Goal: Book appointment/travel/reservation

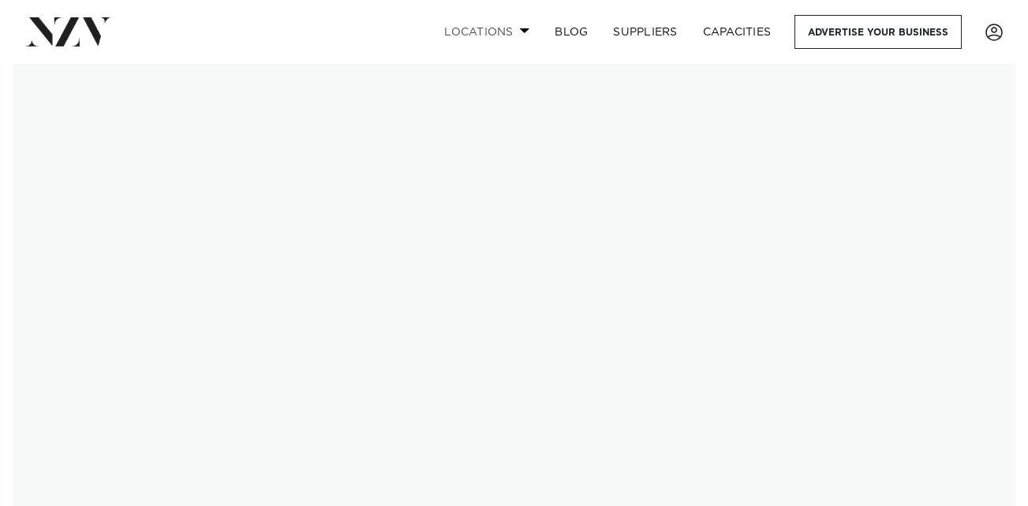
click at [504, 32] on link "Locations" at bounding box center [486, 32] width 110 height 34
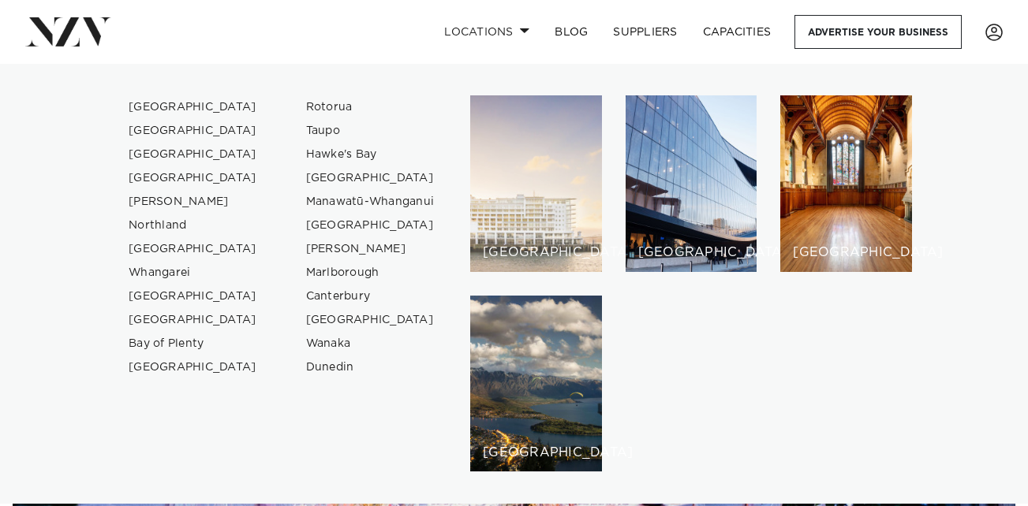
click at [493, 183] on div "[GEOGRAPHIC_DATA]" at bounding box center [536, 183] width 132 height 177
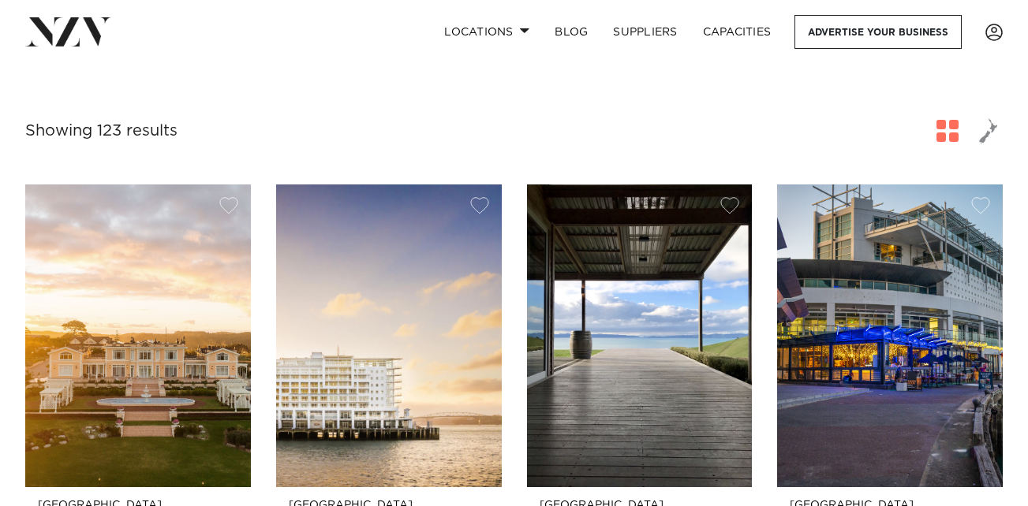
scroll to position [552, 0]
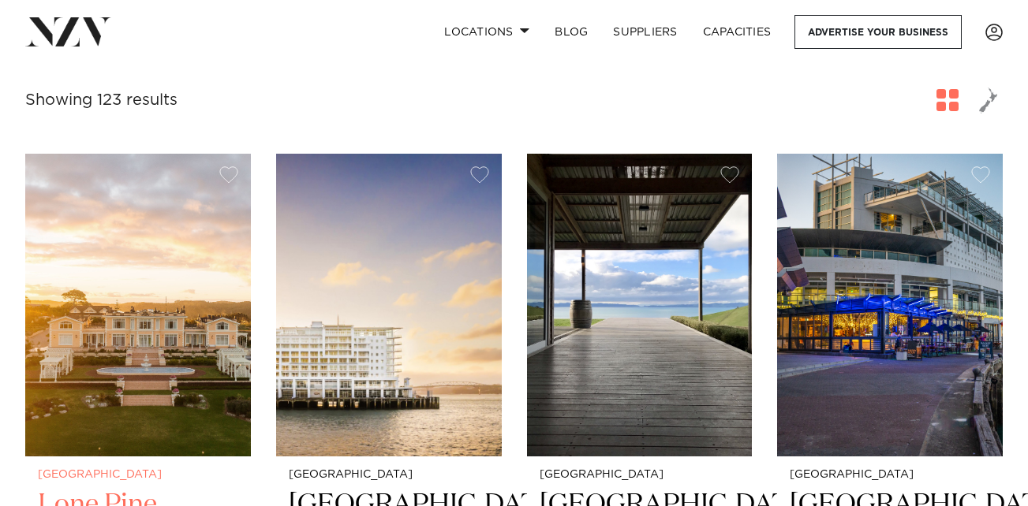
click at [139, 329] on img at bounding box center [138, 305] width 226 height 302
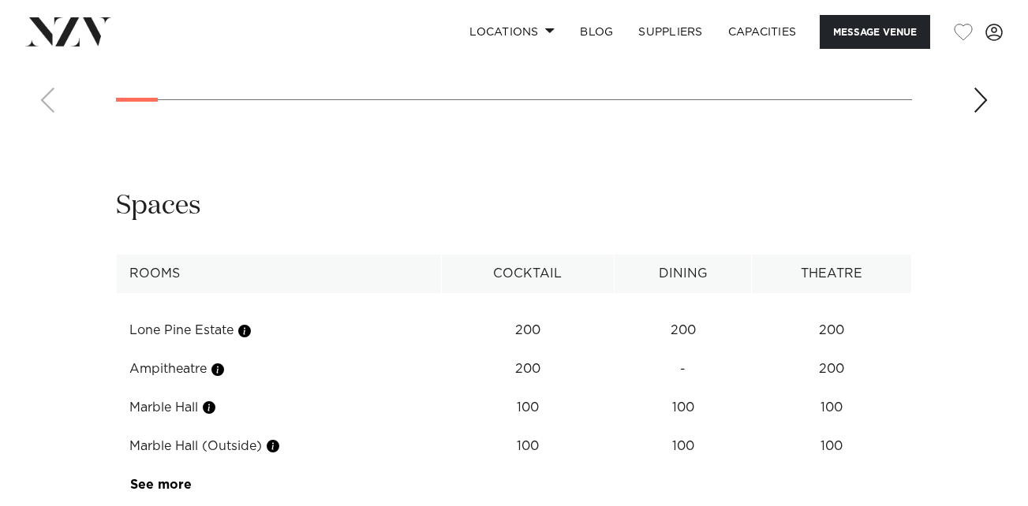
scroll to position [2031, 0]
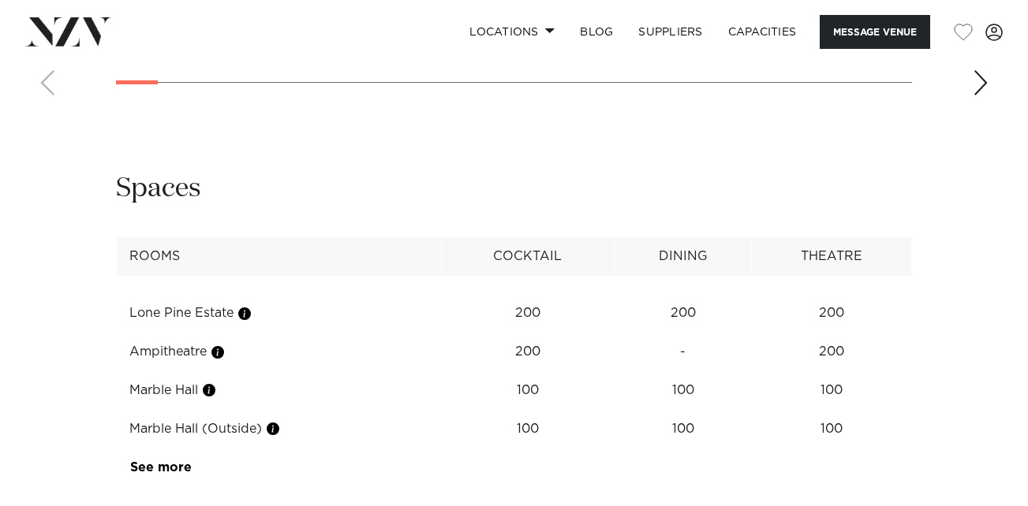
click at [144, 461] on link "See more" at bounding box center [191, 467] width 123 height 13
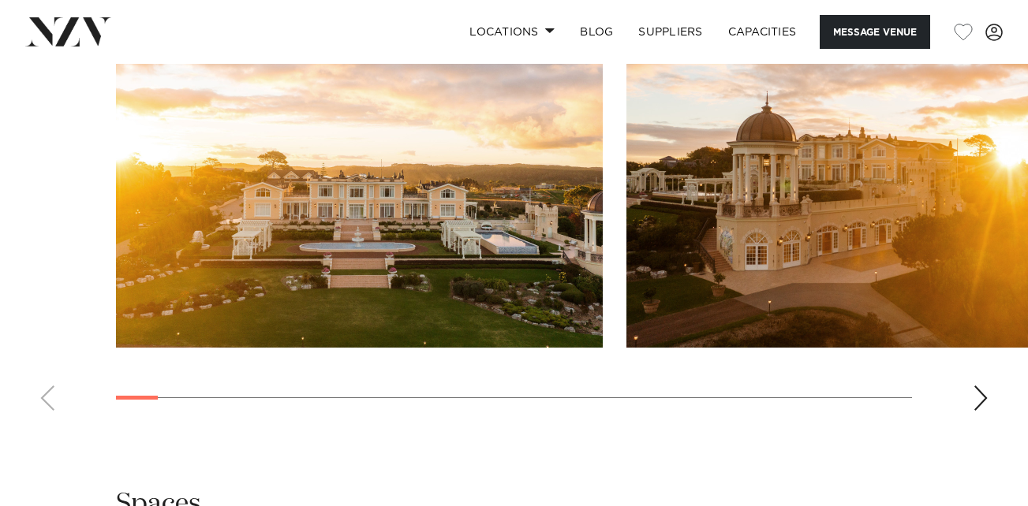
scroll to position [1637, 0]
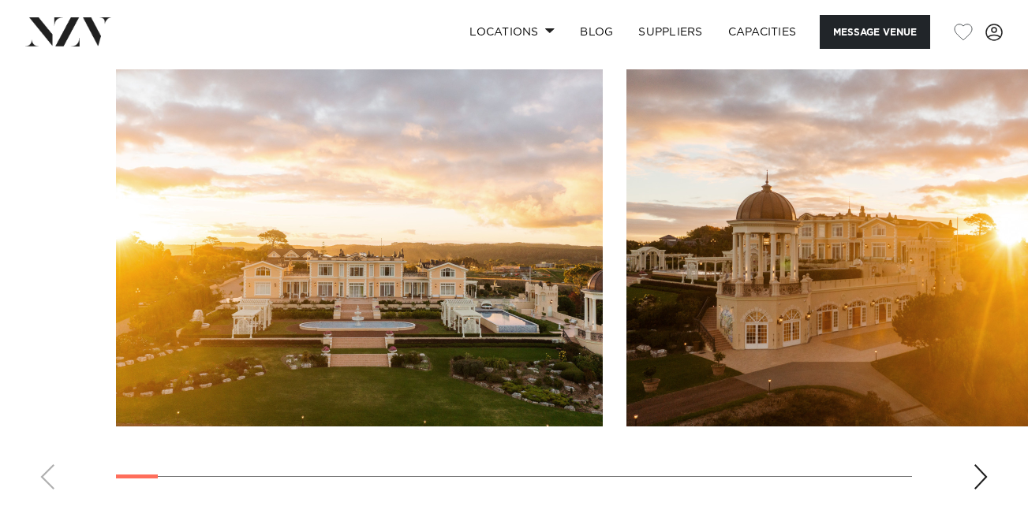
click at [976, 465] on div "Next slide" at bounding box center [980, 477] width 16 height 25
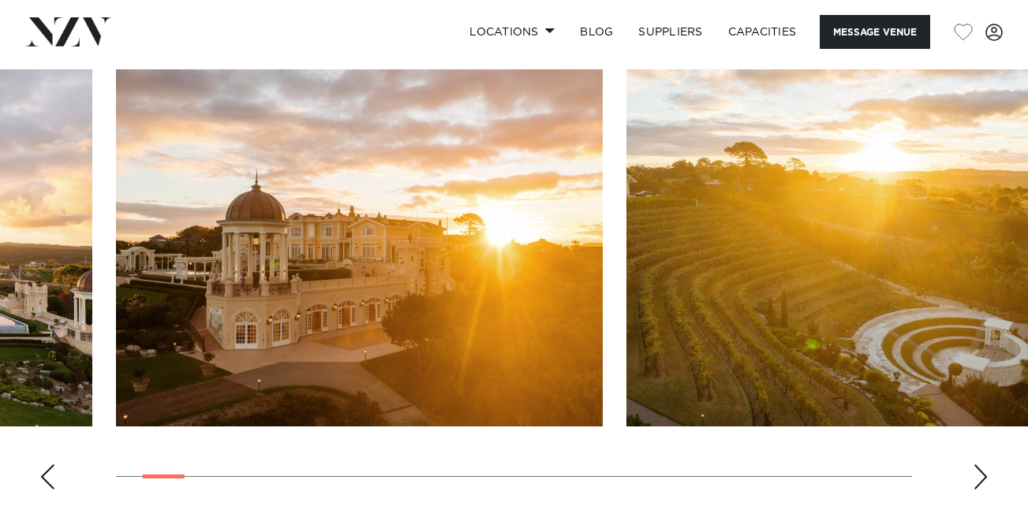
click at [976, 465] on div "Next slide" at bounding box center [980, 477] width 16 height 25
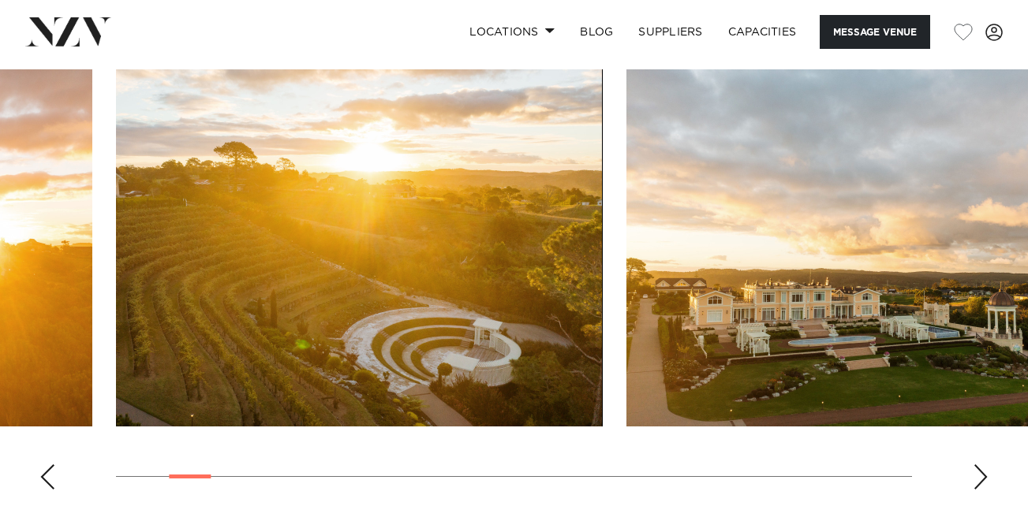
click at [976, 465] on div "Next slide" at bounding box center [980, 477] width 16 height 25
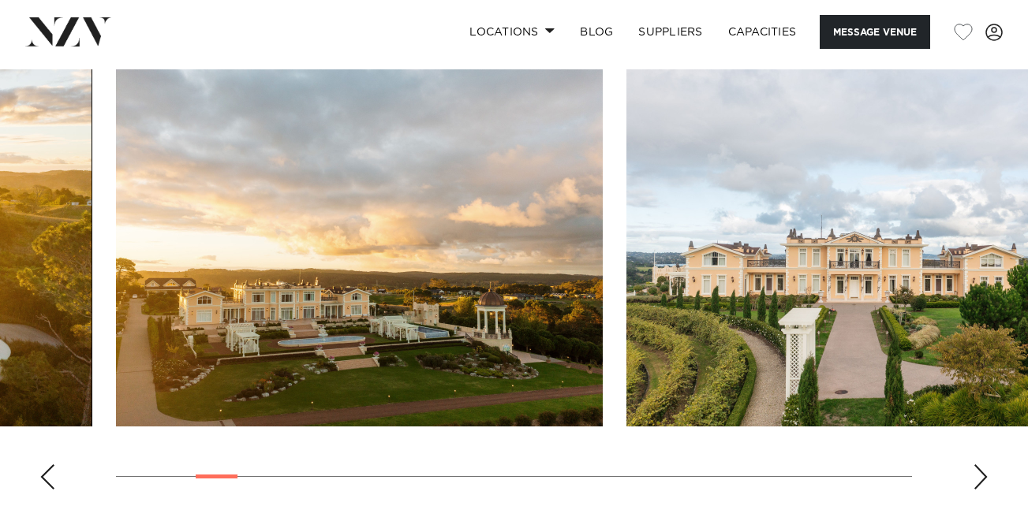
click at [976, 465] on div "Next slide" at bounding box center [980, 477] width 16 height 25
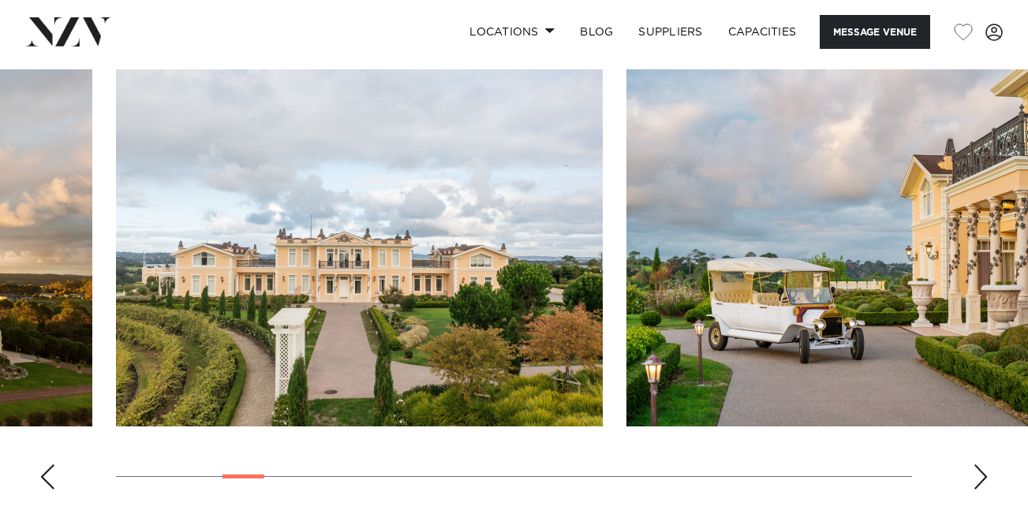
click at [976, 465] on div "Next slide" at bounding box center [980, 477] width 16 height 25
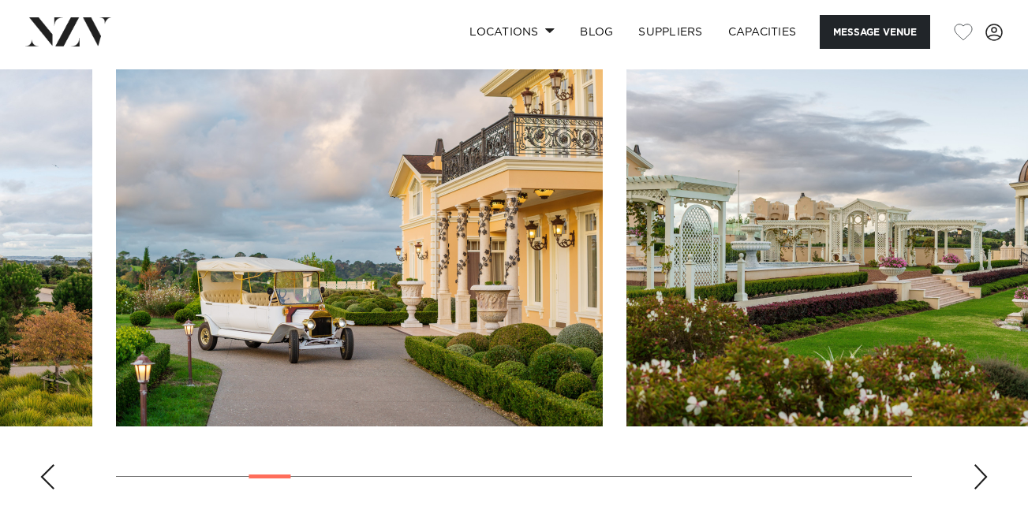
click at [976, 465] on div "Next slide" at bounding box center [980, 477] width 16 height 25
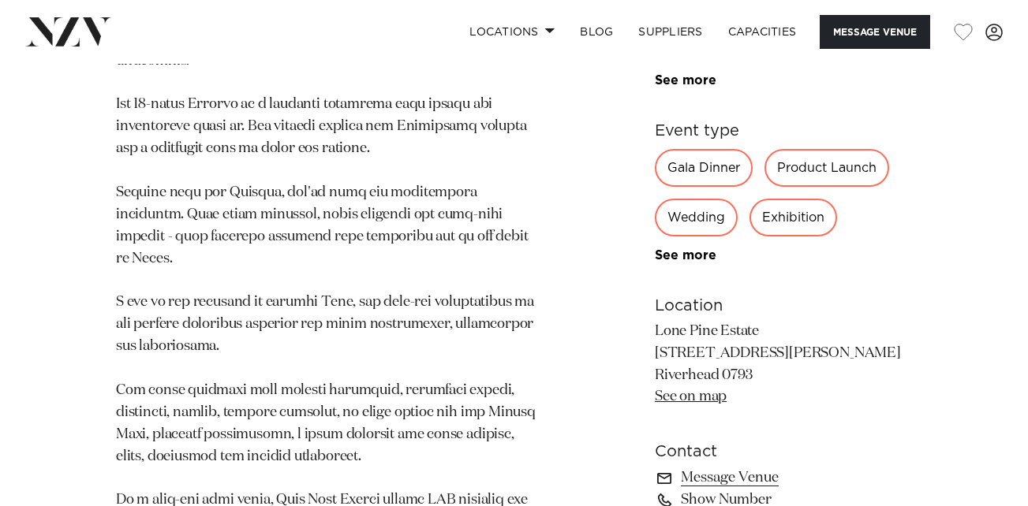
scroll to position [991, 0]
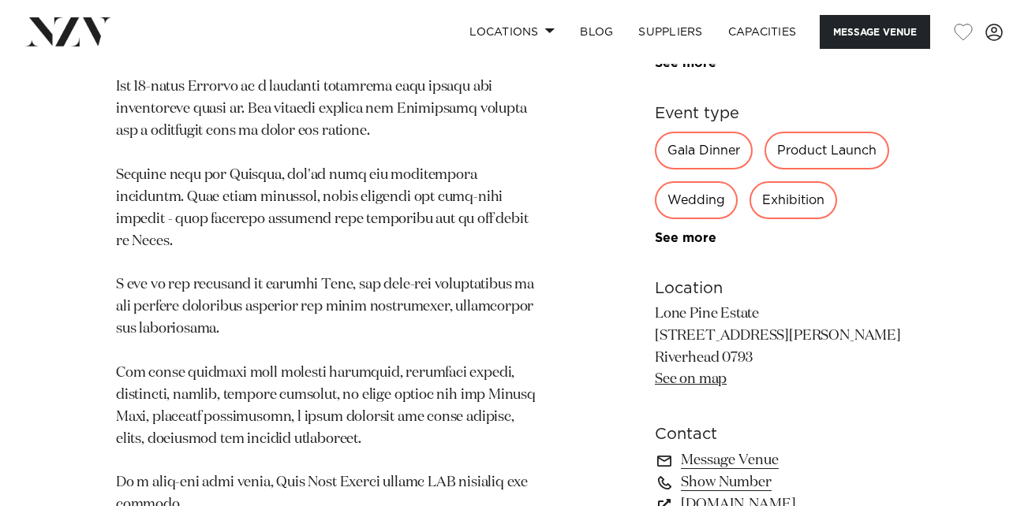
click at [678, 372] on link "See on map" at bounding box center [691, 379] width 72 height 14
